Goal: Find specific page/section: Find specific page/section

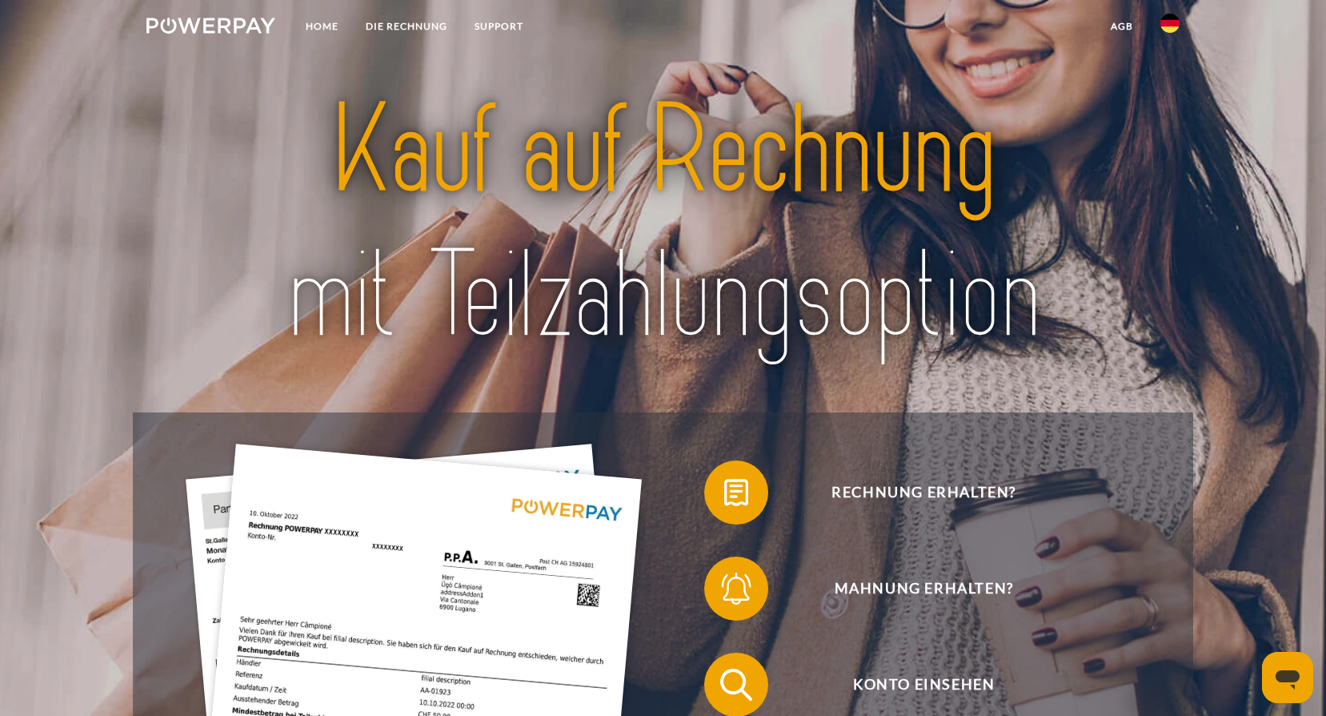
click at [1174, 23] on img at bounding box center [1170, 23] width 19 height 19
click at [1179, 113] on img at bounding box center [1170, 115] width 19 height 19
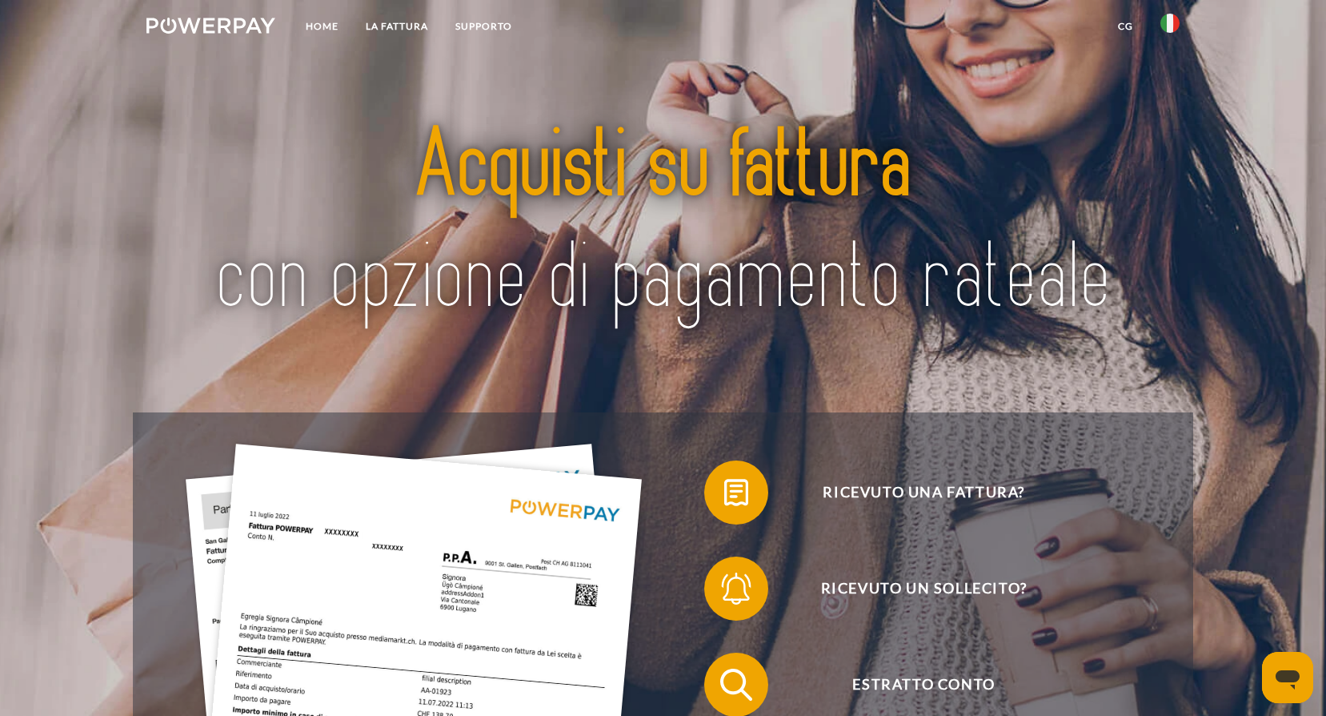
click at [1172, 18] on img at bounding box center [1170, 23] width 19 height 19
click at [1172, 122] on img at bounding box center [1170, 115] width 19 height 19
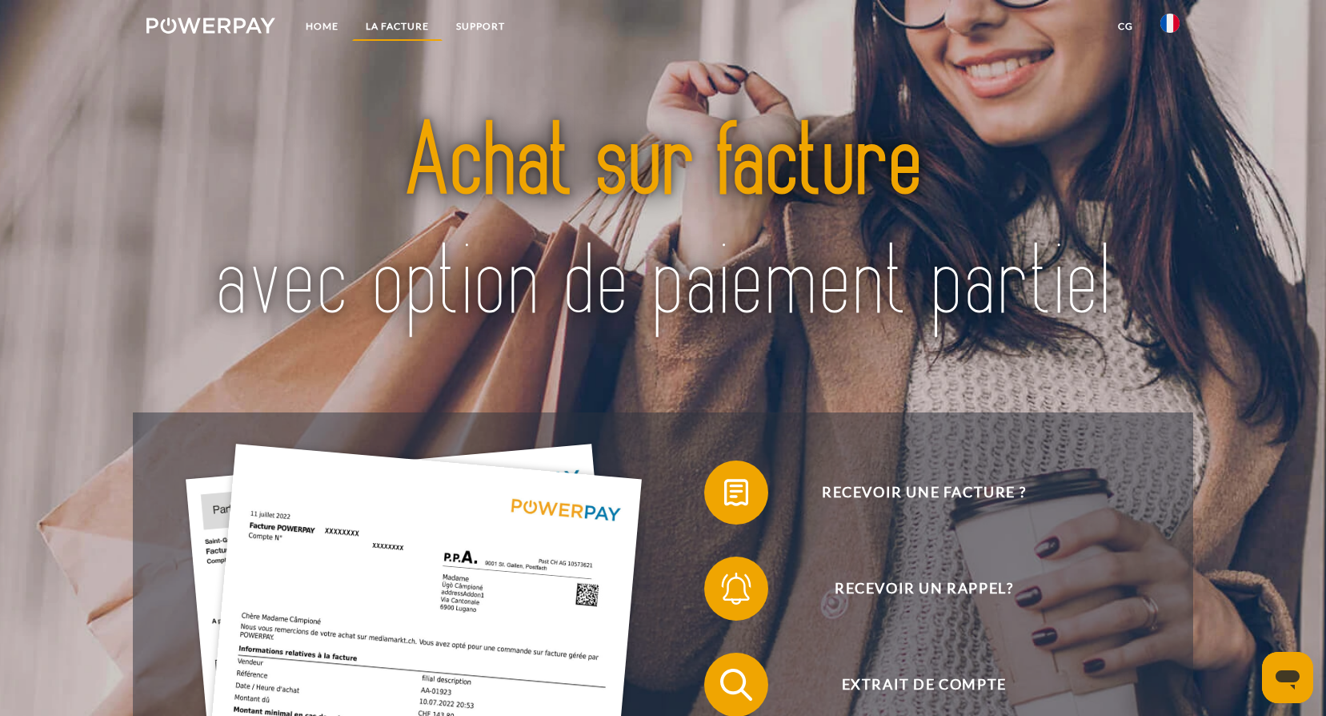
click at [392, 26] on link "LA FACTURE" at bounding box center [397, 26] width 90 height 29
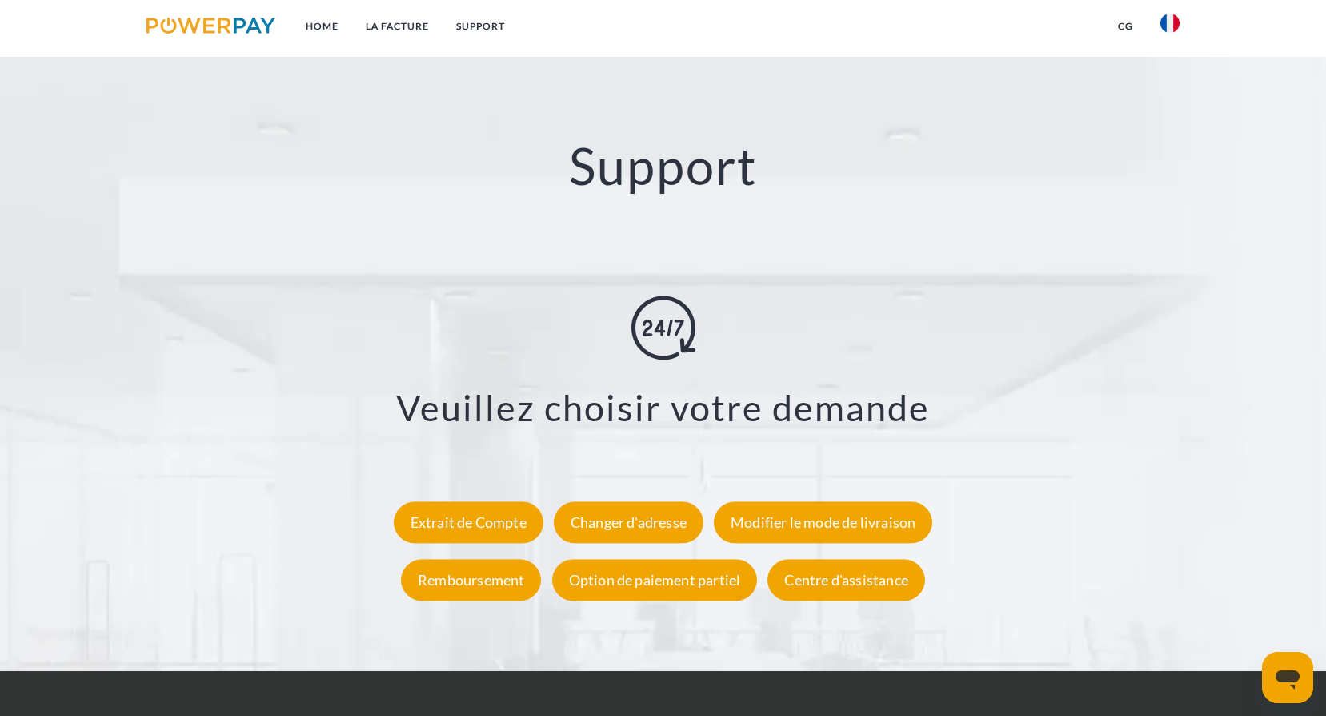
scroll to position [2853, 0]
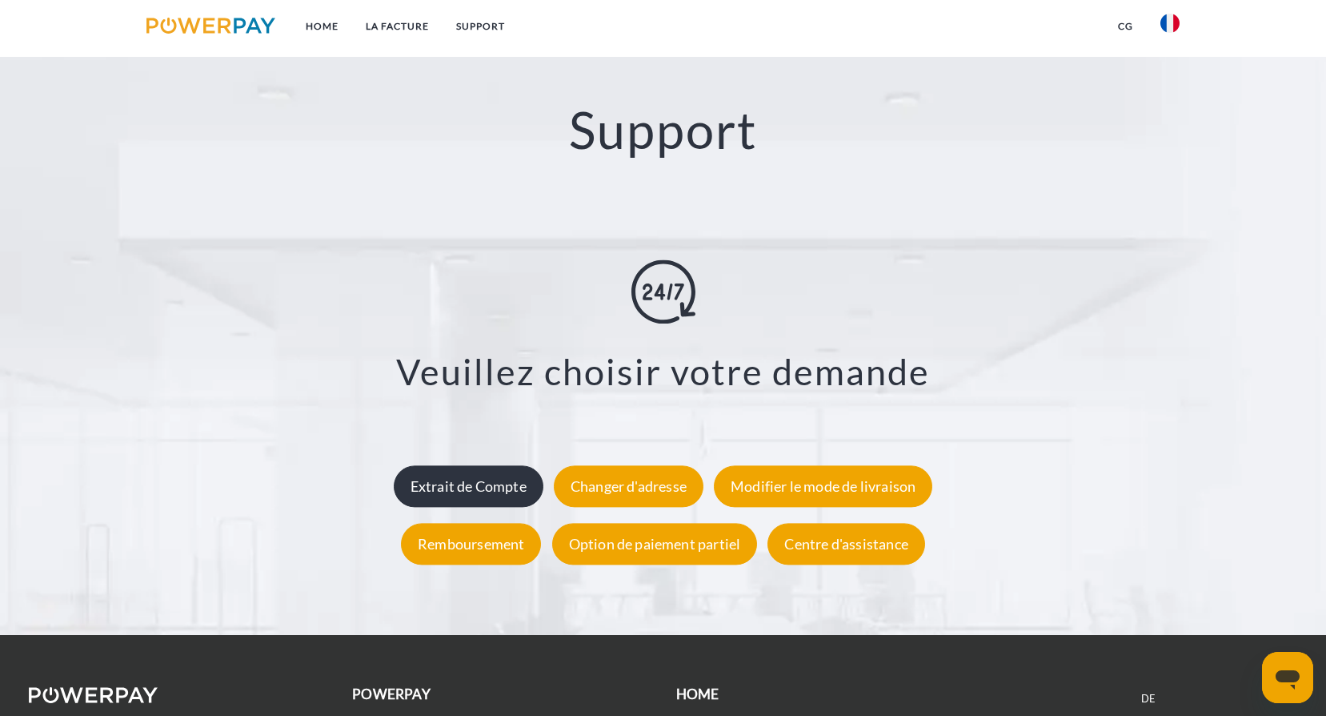
click at [528, 491] on div "Extrait de Compte" at bounding box center [469, 486] width 150 height 42
